Goal: Check status

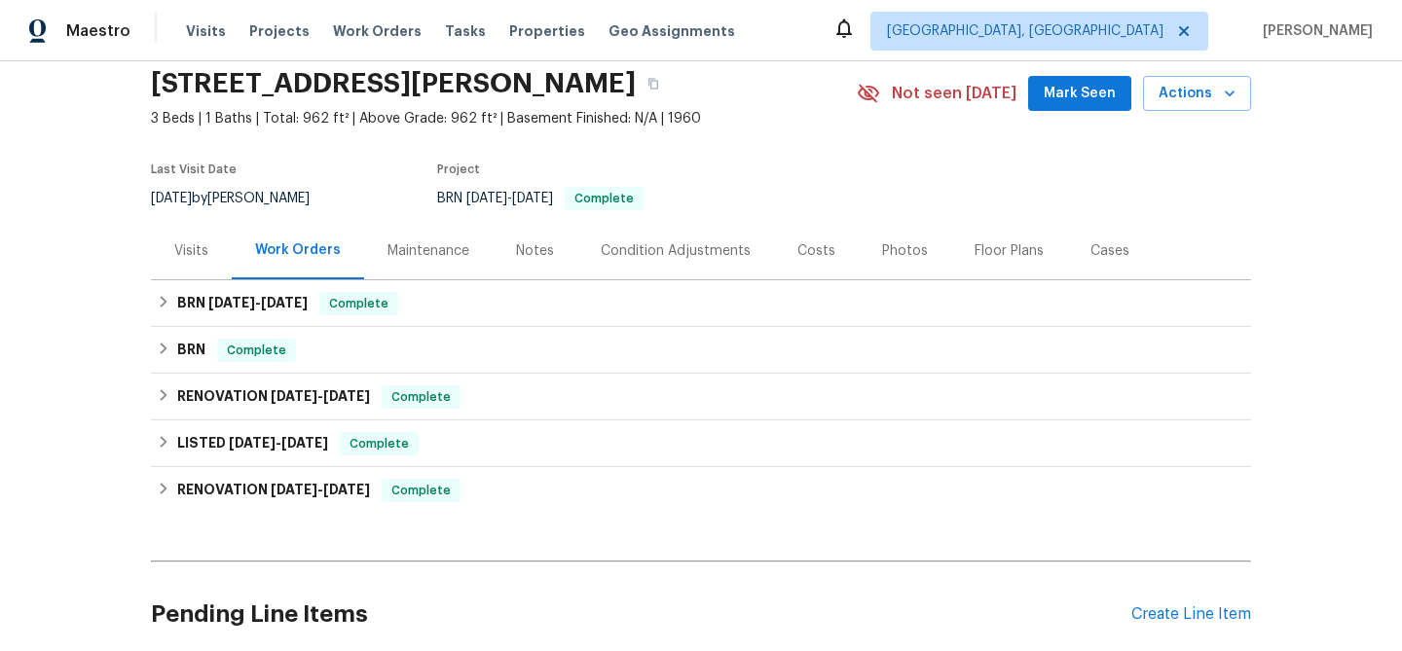
scroll to position [172, 0]
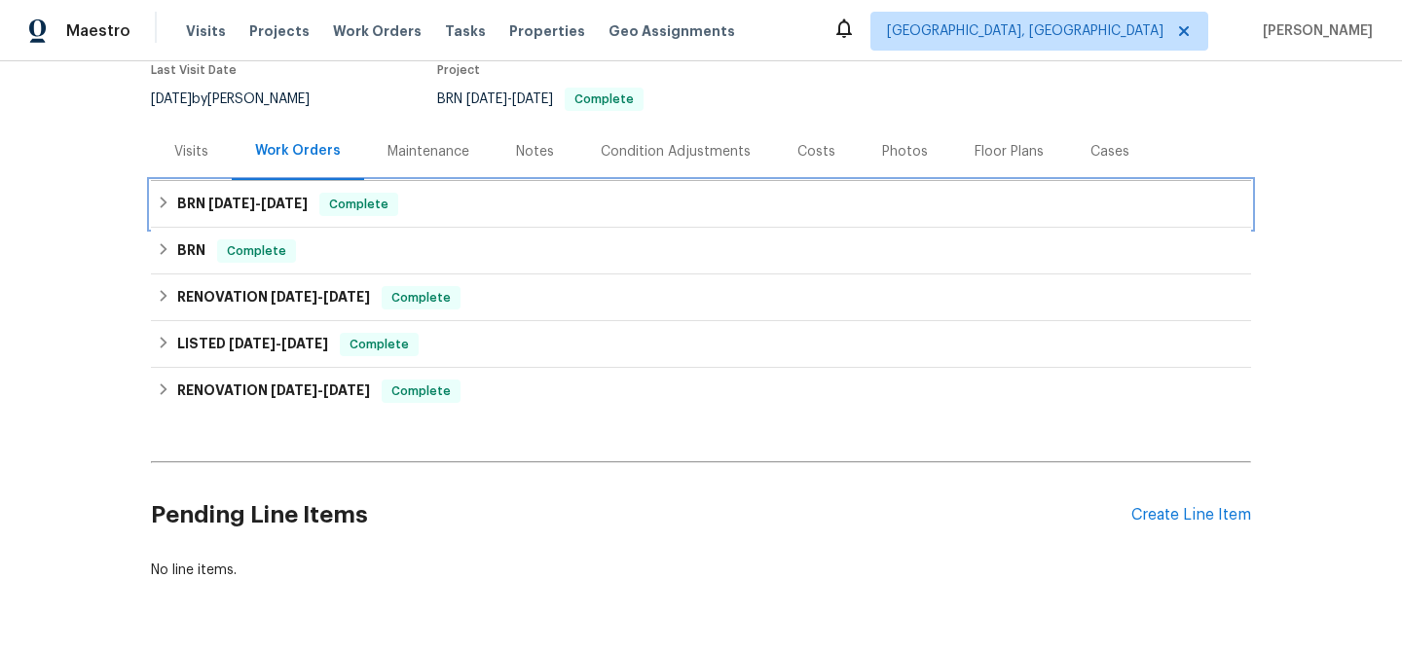
click at [215, 192] on div "BRN [DATE] - [DATE] Complete" at bounding box center [701, 204] width 1100 height 47
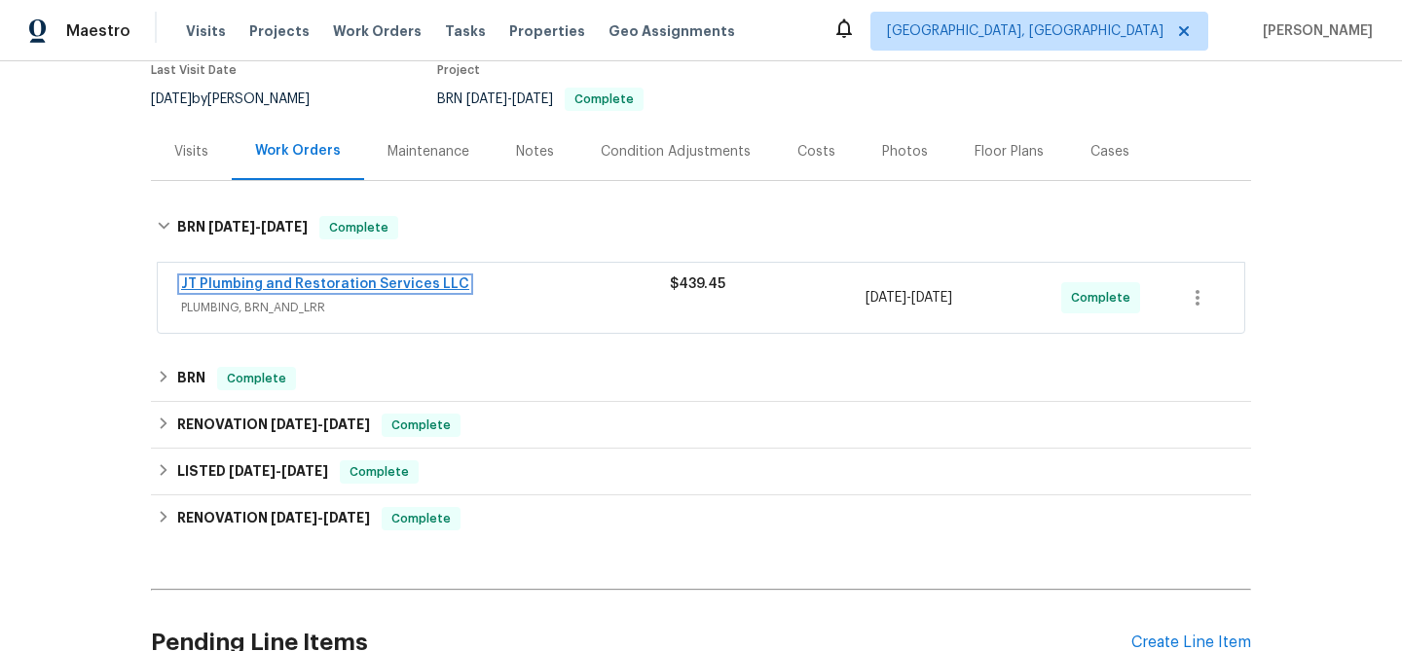
click at [263, 278] on link "JT Plumbing and Restoration Services LLC" at bounding box center [325, 284] width 288 height 14
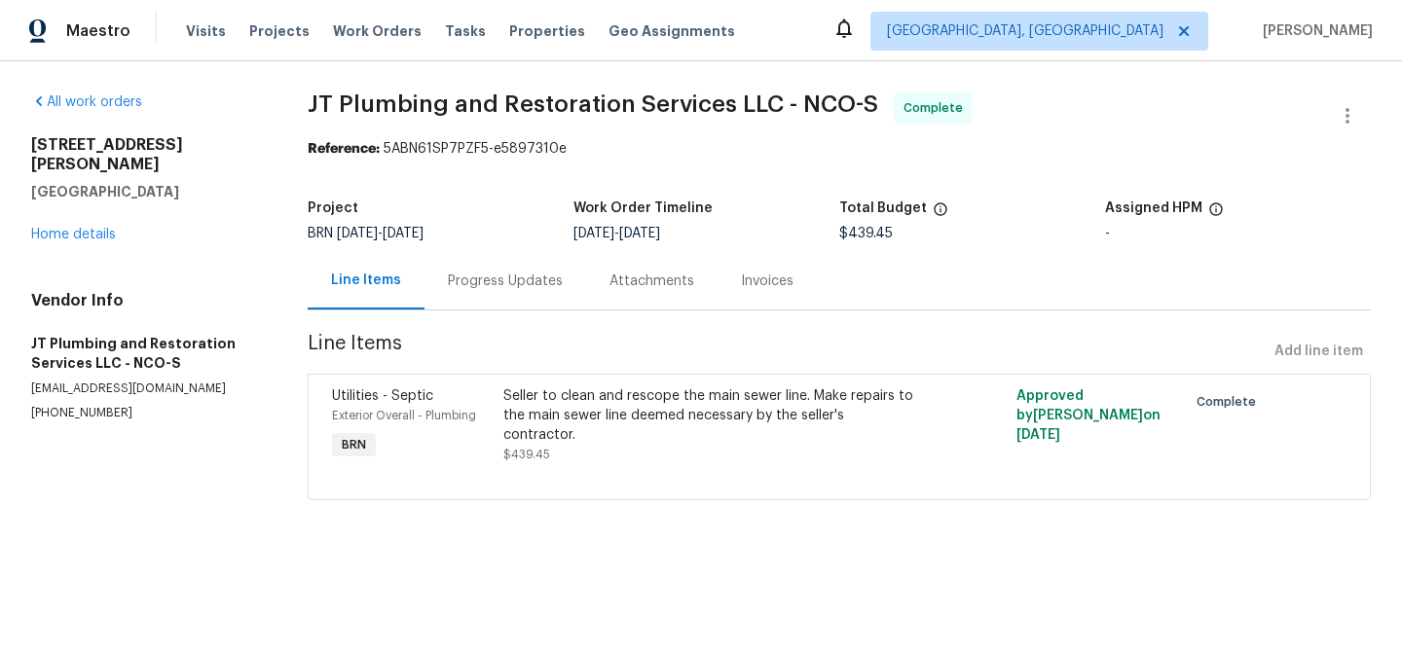
click at [506, 252] on div "Progress Updates" at bounding box center [505, 280] width 162 height 57
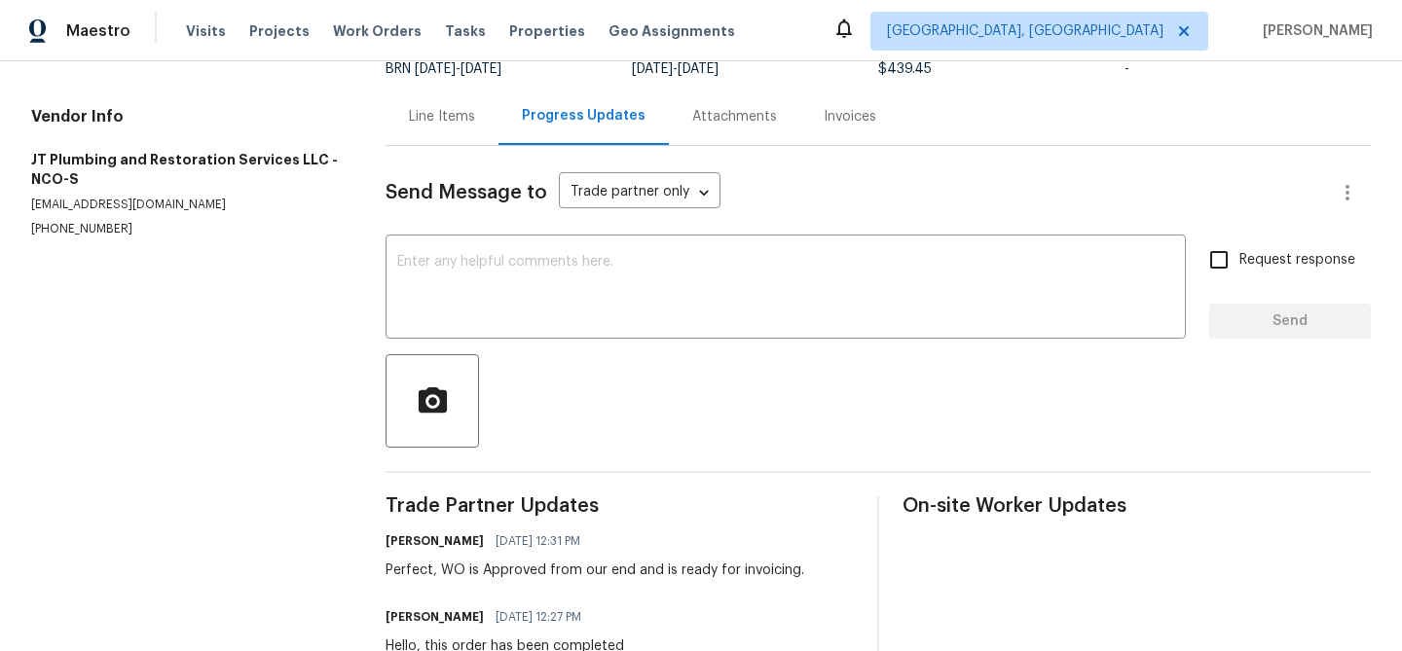
scroll to position [276, 0]
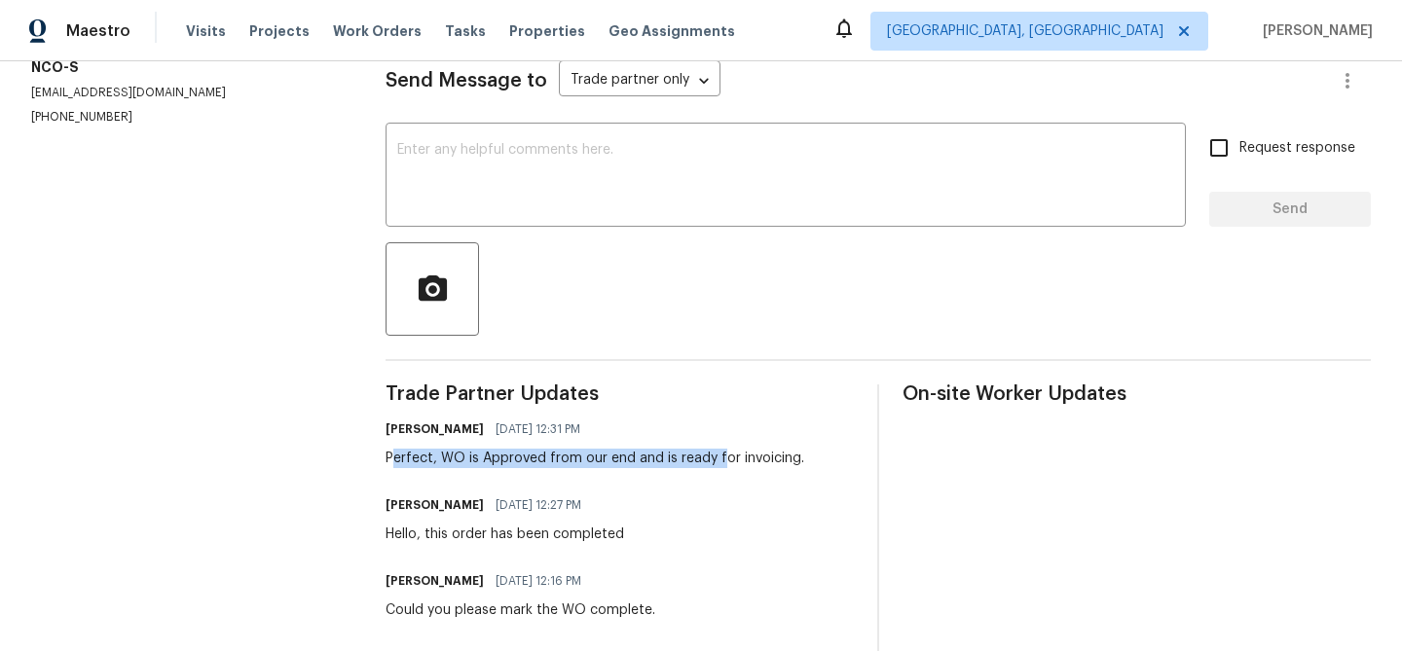
drag, startPoint x: 395, startPoint y: 465, endPoint x: 937, endPoint y: 465, distance: 541.3
click at [937, 465] on div "Trade Partner Updates [PERSON_NAME] [DATE] 12:31 PM Perfect, WO is Approved fro…" at bounding box center [878, 552] width 985 height 335
